Goal: Task Accomplishment & Management: Manage account settings

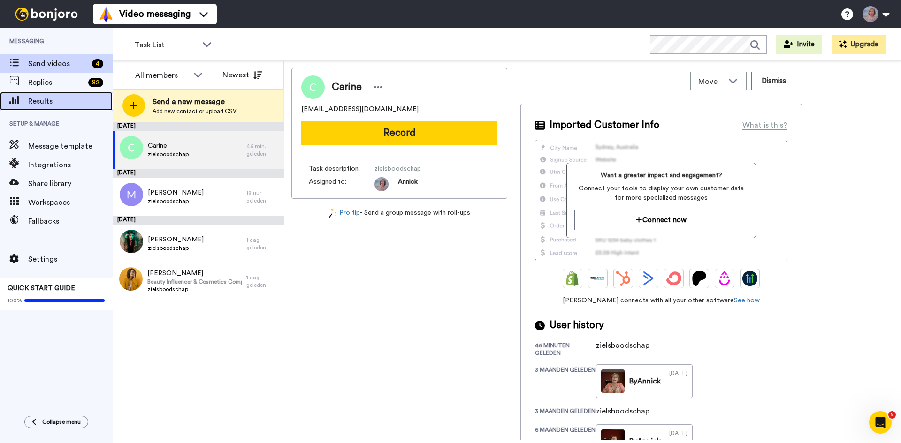
click at [53, 98] on span "Results" at bounding box center [70, 101] width 84 height 11
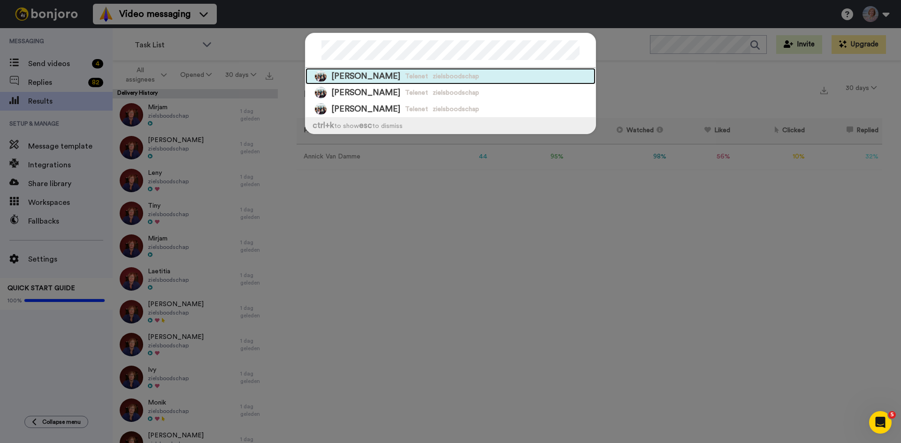
click at [432, 71] on div "Rita Telenet zielsboodschap" at bounding box center [450, 76] width 290 height 16
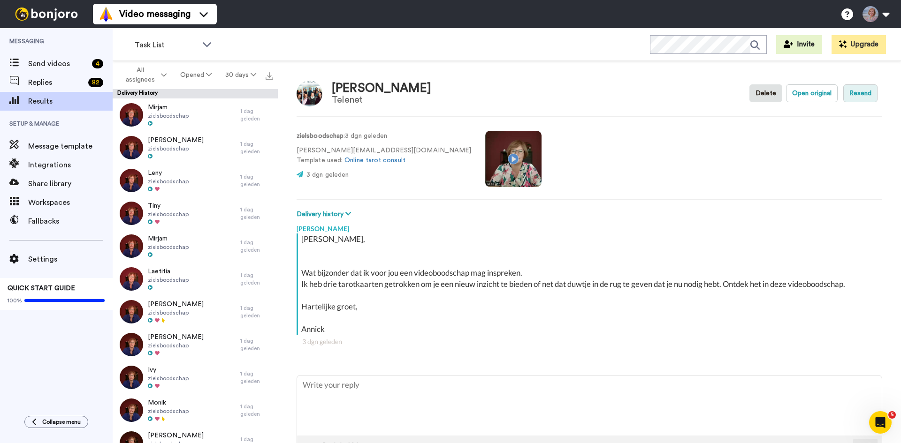
click at [855, 94] on button "Resend" at bounding box center [860, 93] width 34 height 18
click at [818, 96] on button "Open original" at bounding box center [812, 93] width 52 height 18
click at [860, 94] on button "Resend" at bounding box center [860, 93] width 34 height 18
type textarea "x"
